Goal: Transaction & Acquisition: Download file/media

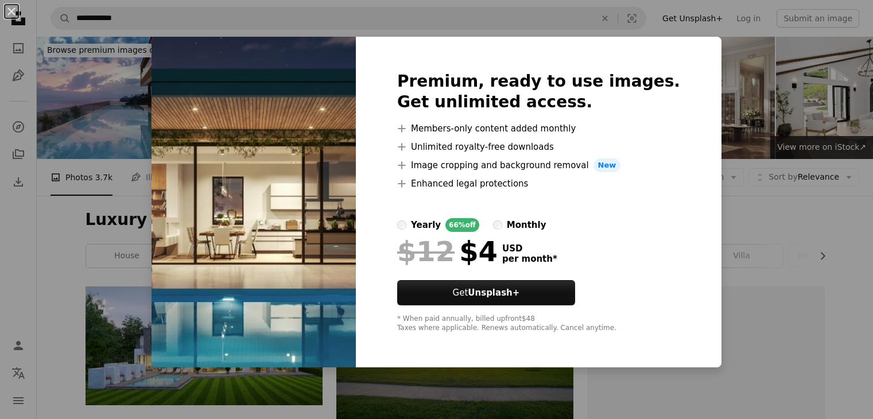
scroll to position [5151, 0]
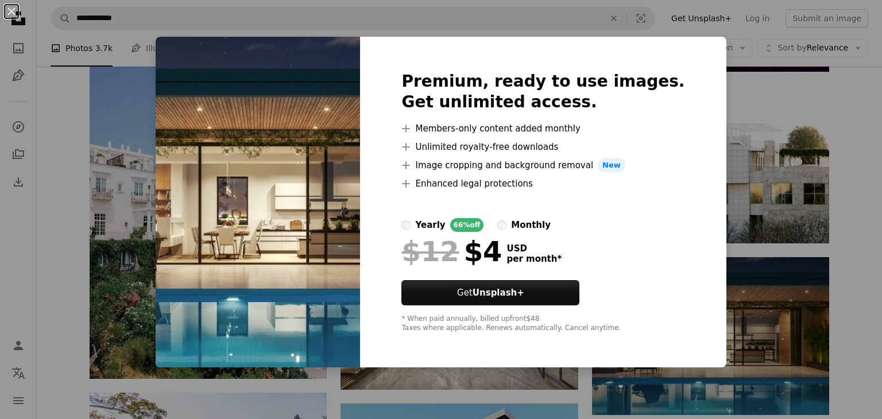
click at [325, 165] on img at bounding box center [258, 202] width 204 height 331
click at [7, 7] on button "An X shape" at bounding box center [12, 12] width 14 height 14
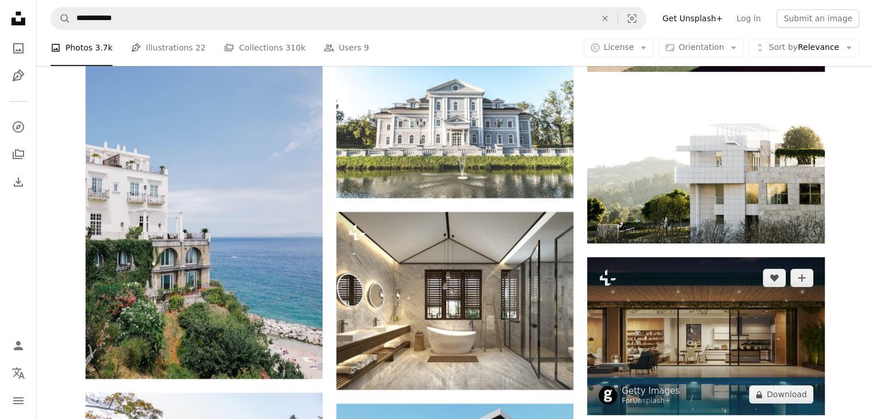
click at [646, 312] on img at bounding box center [705, 336] width 237 height 158
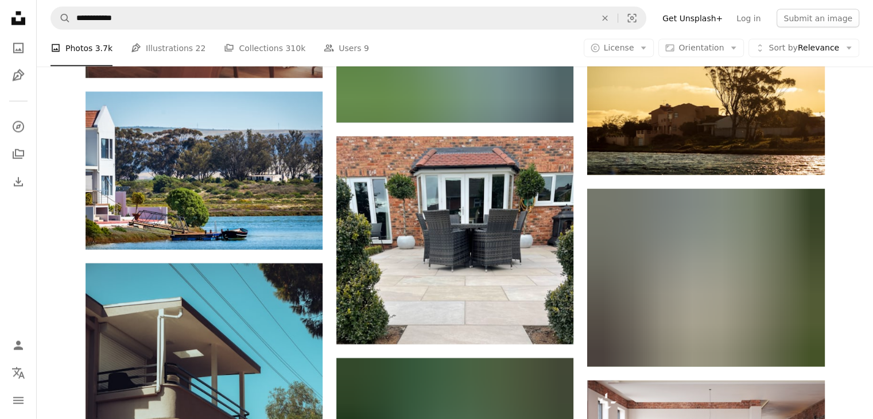
scroll to position [19915, 0]
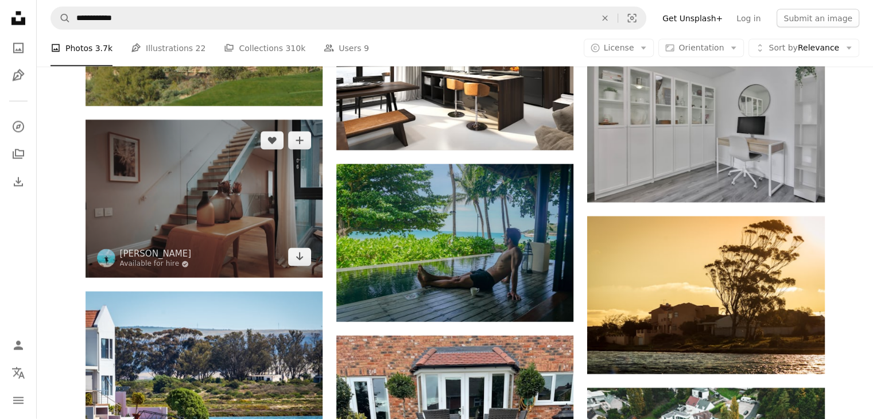
click at [183, 210] on img at bounding box center [204, 199] width 237 height 158
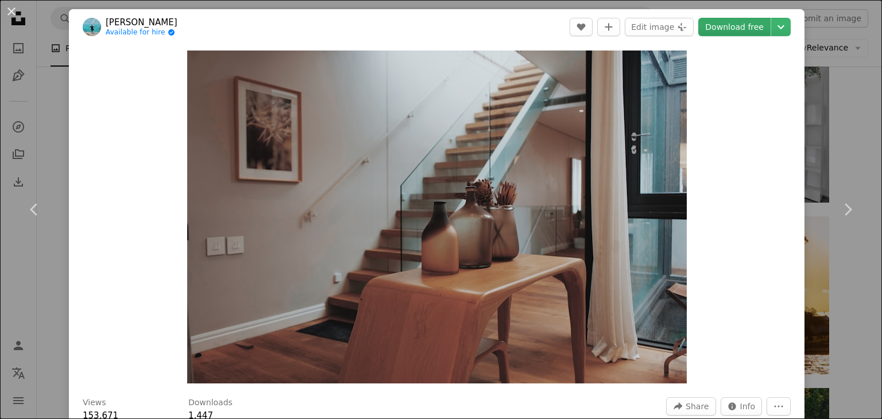
click at [706, 26] on link "Download free" at bounding box center [734, 27] width 72 height 18
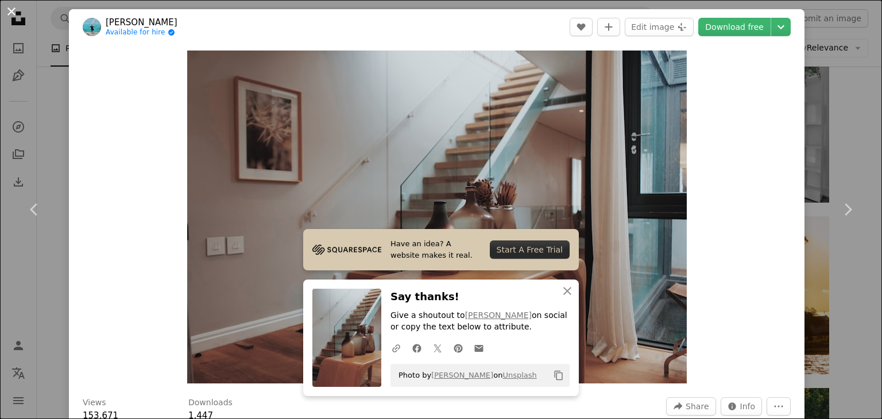
click at [5, 10] on button "An X shape" at bounding box center [12, 12] width 14 height 14
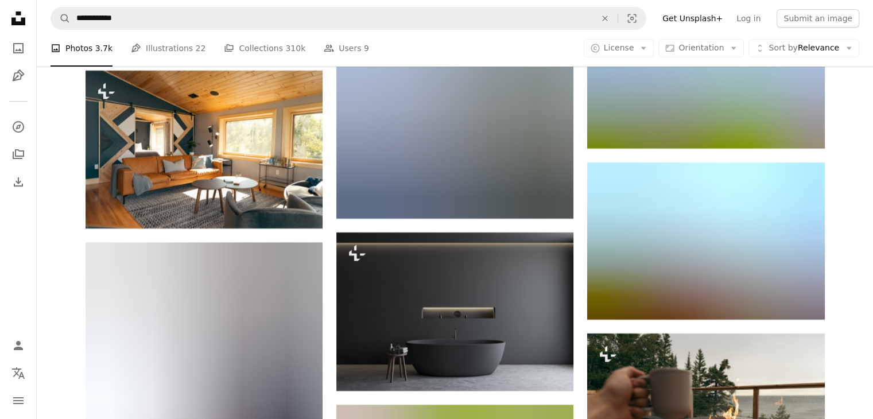
scroll to position [21973, 0]
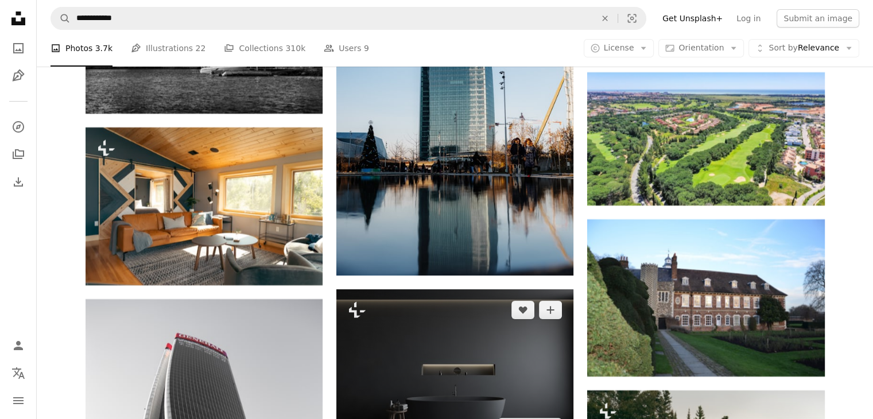
click at [441, 398] on img at bounding box center [454, 368] width 237 height 158
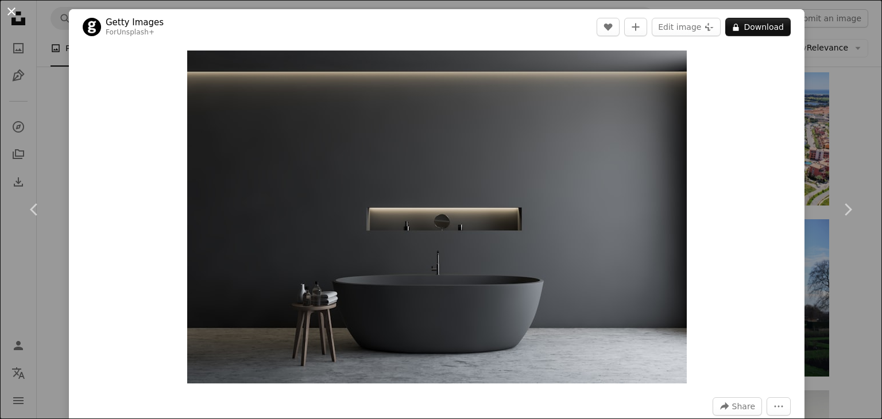
click at [7, 11] on button "An X shape" at bounding box center [12, 12] width 14 height 14
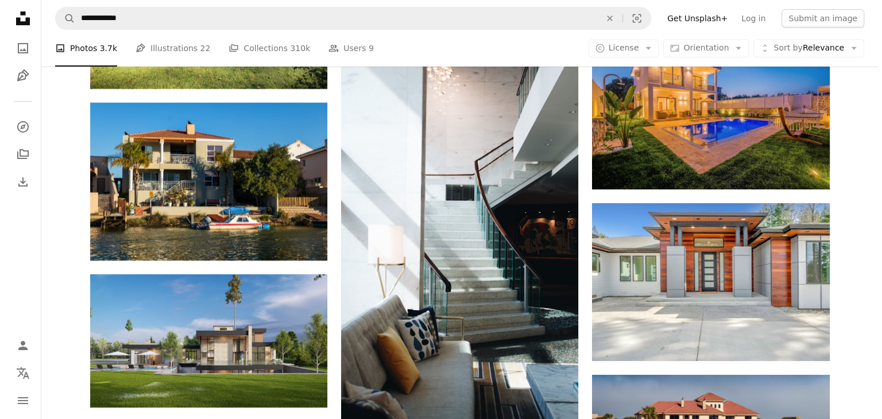
scroll to position [4235, 0]
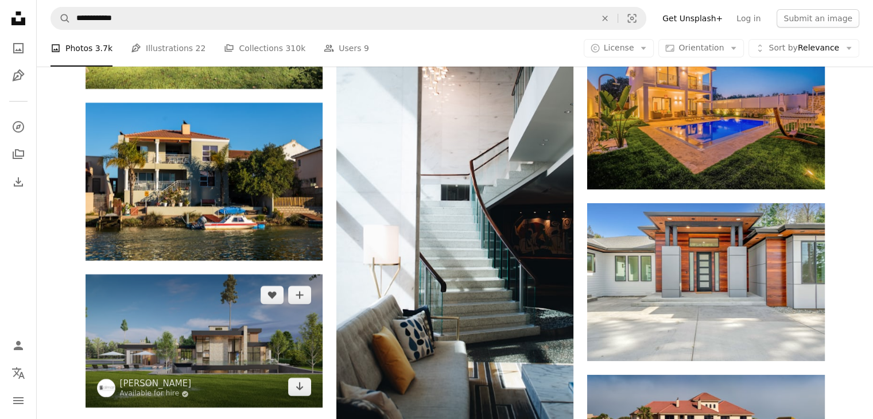
click at [260, 345] on img at bounding box center [204, 340] width 237 height 133
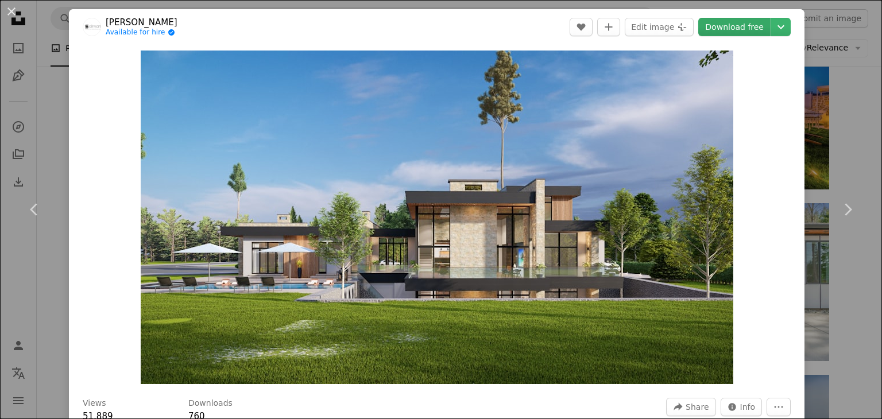
click at [717, 26] on link "Download free" at bounding box center [734, 27] width 72 height 18
